Goal: Browse casually

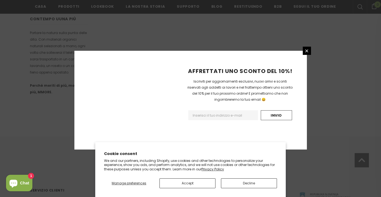
scroll to position [366, 0]
